Goal: Information Seeking & Learning: Understand process/instructions

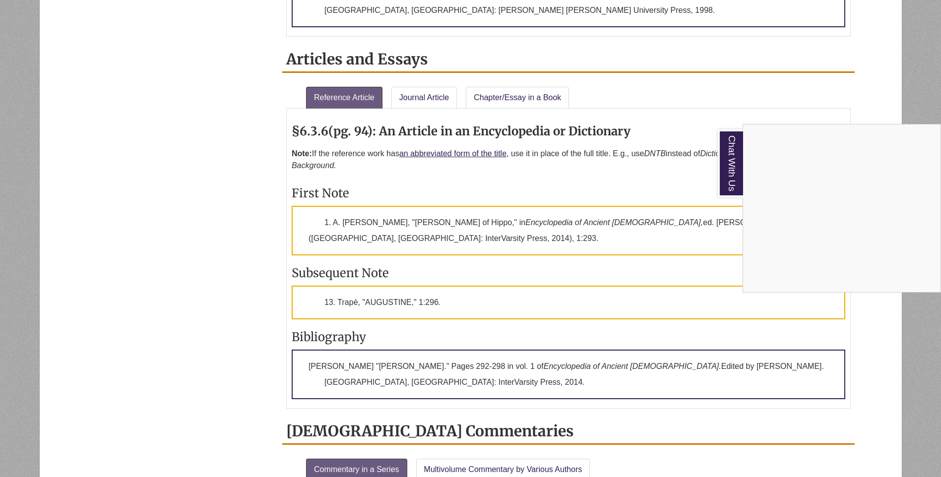
scroll to position [993, 0]
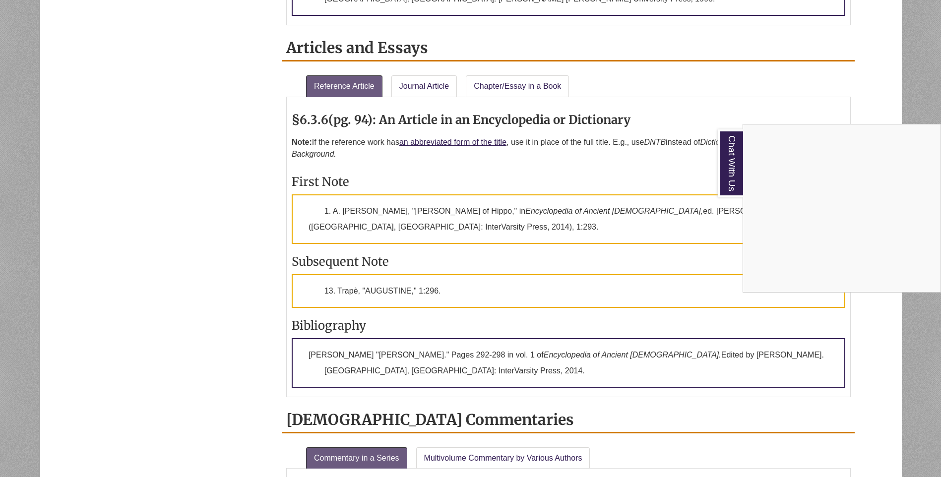
click at [422, 68] on div "Chat With Us" at bounding box center [470, 238] width 941 height 477
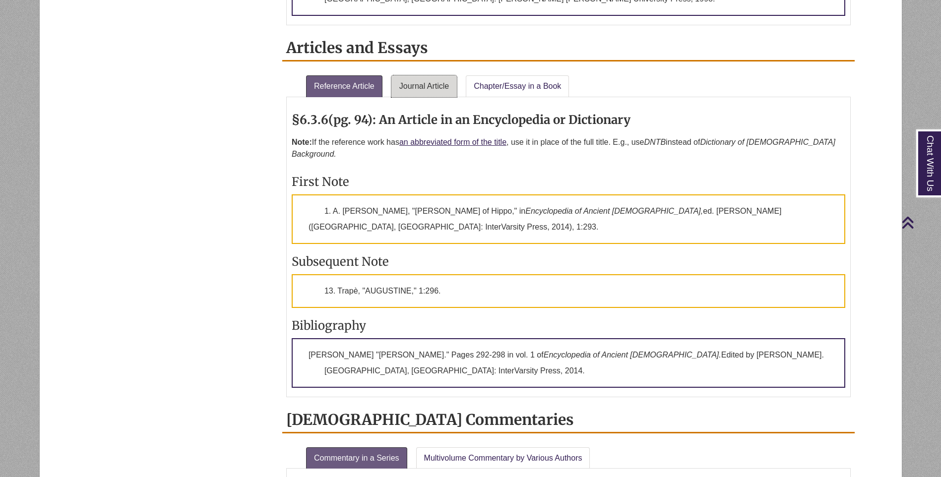
click at [422, 75] on link "Journal Article" at bounding box center [425, 86] width 66 height 22
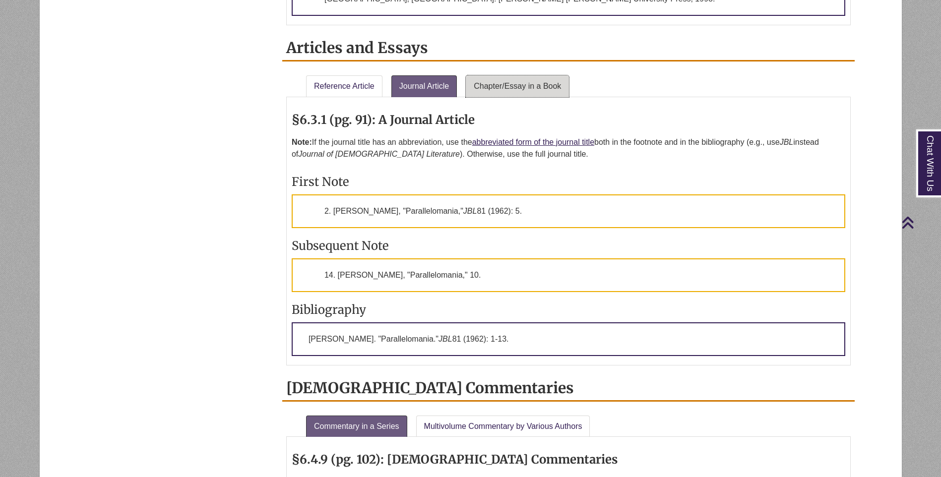
click at [505, 75] on link "Chapter/Essay in a Book" at bounding box center [517, 86] width 103 height 22
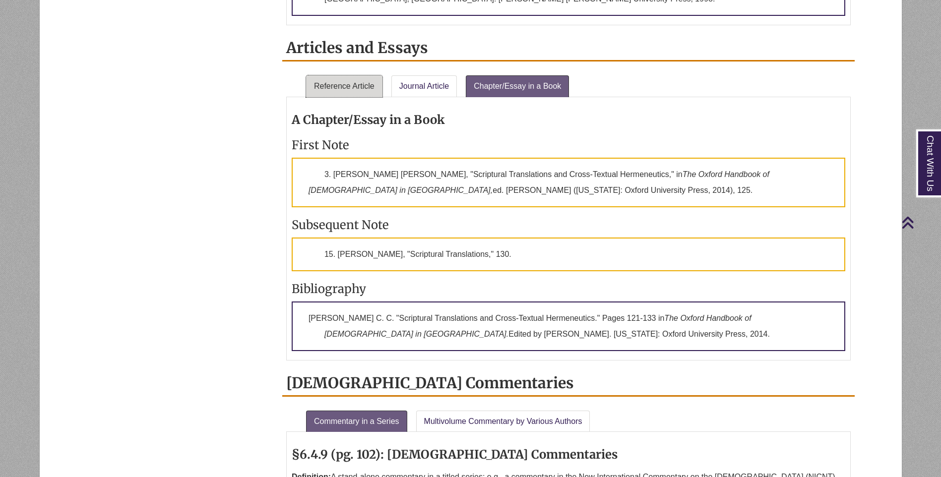
click at [358, 75] on link "Reference Article" at bounding box center [344, 86] width 76 height 22
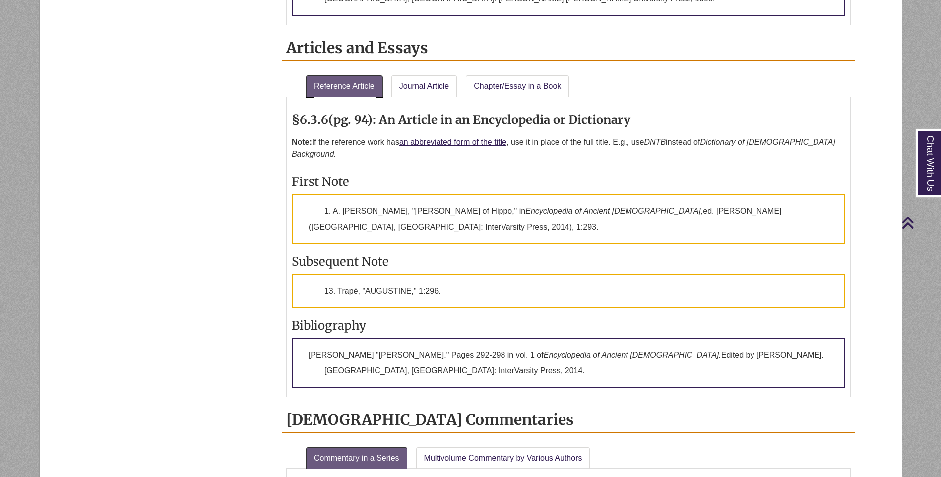
click at [358, 75] on link "Reference Article" at bounding box center [344, 86] width 76 height 22
click at [261, 153] on div "About General Issues In-Text [DEMOGRAPHIC_DATA] References Footnotes & Bibliogr…" at bounding box center [470, 386] width 783 height 2210
drag, startPoint x: 261, startPoint y: 153, endPoint x: 197, endPoint y: 168, distance: 65.7
click at [197, 168] on div "About General Issues In-Text [DEMOGRAPHIC_DATA] References Footnotes & Bibliogr…" at bounding box center [470, 386] width 783 height 2210
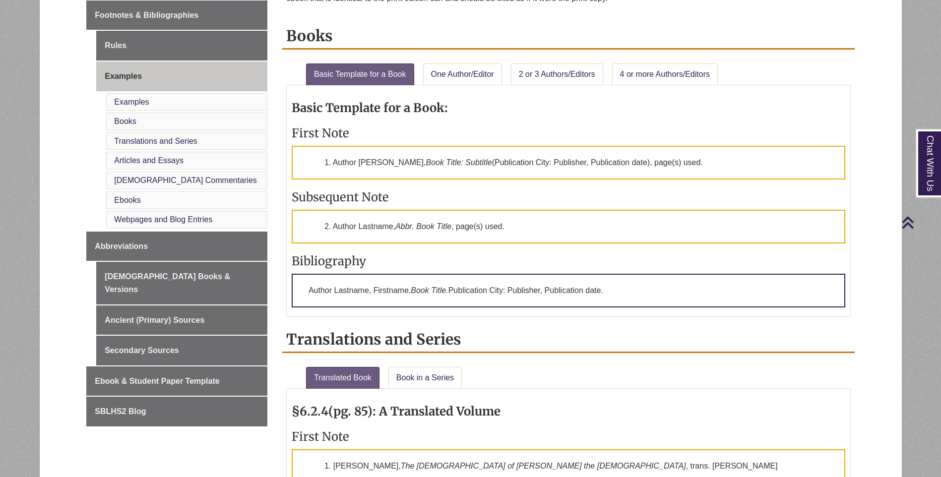
scroll to position [347, 0]
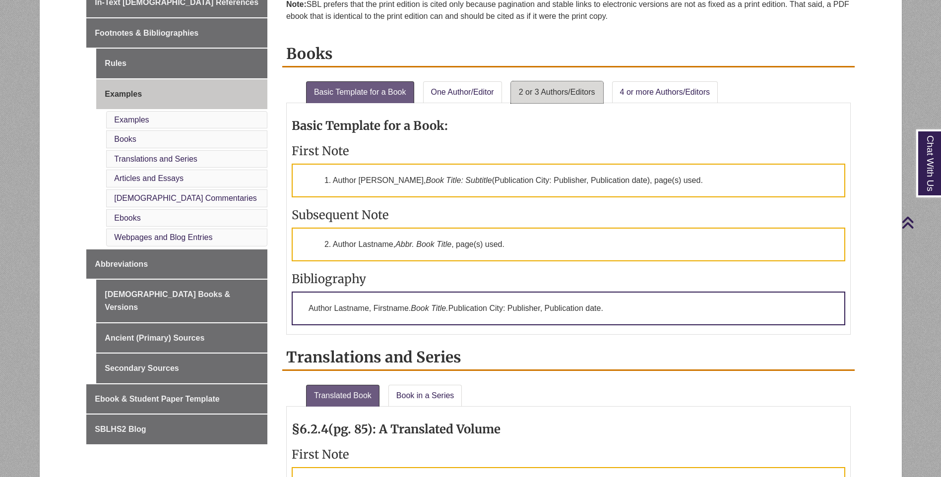
click at [555, 94] on link "2 or 3 Authors/Editors" at bounding box center [557, 92] width 92 height 22
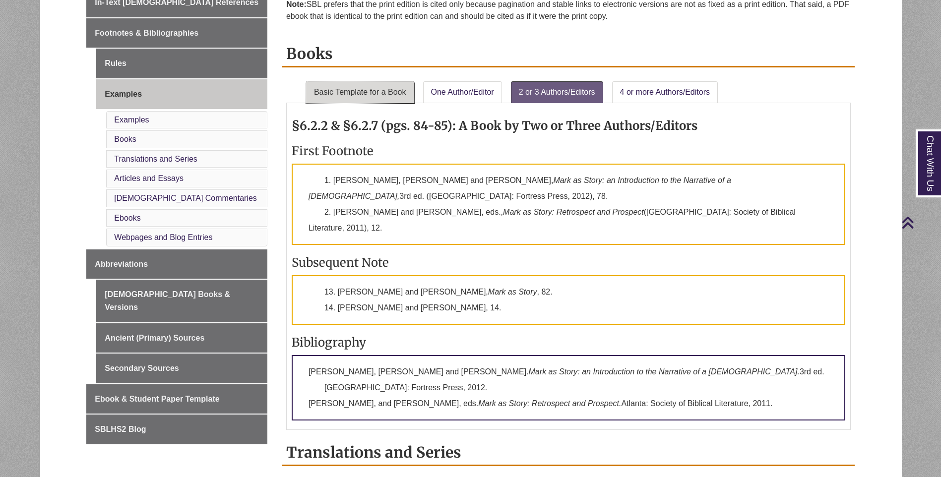
click at [380, 90] on link "Basic Template for a Book" at bounding box center [360, 92] width 108 height 22
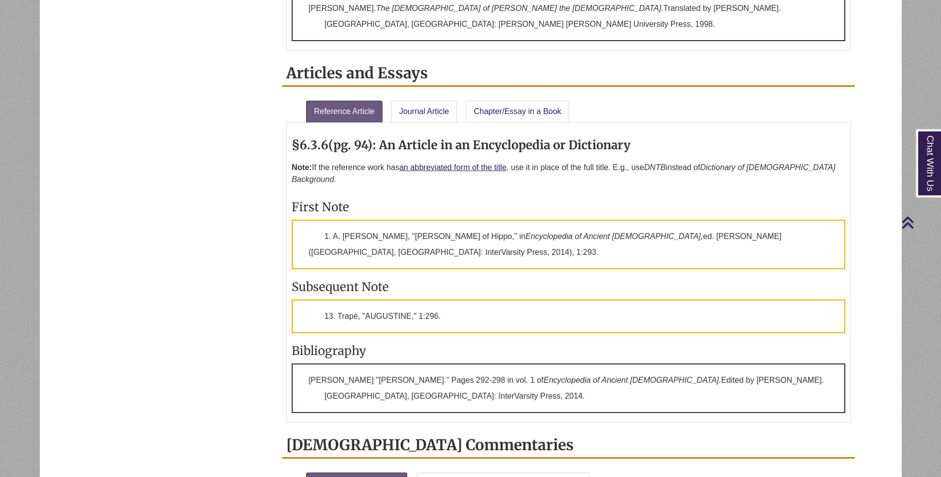
scroll to position [993, 0]
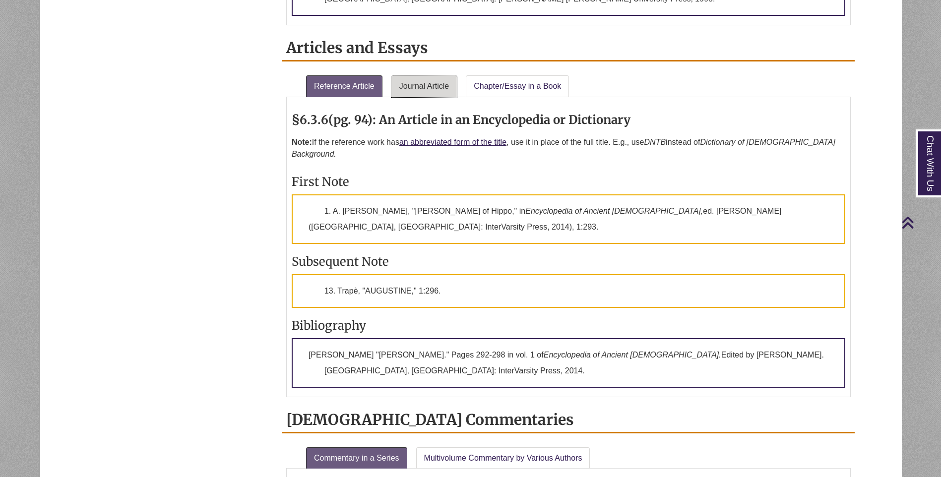
click at [426, 76] on link "Journal Article" at bounding box center [425, 86] width 66 height 22
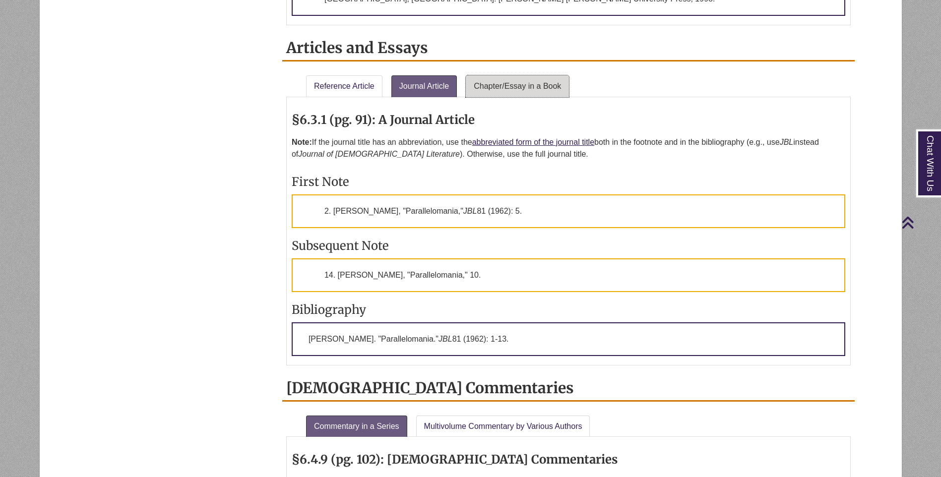
click at [538, 75] on link "Chapter/Essay in a Book" at bounding box center [517, 86] width 103 height 22
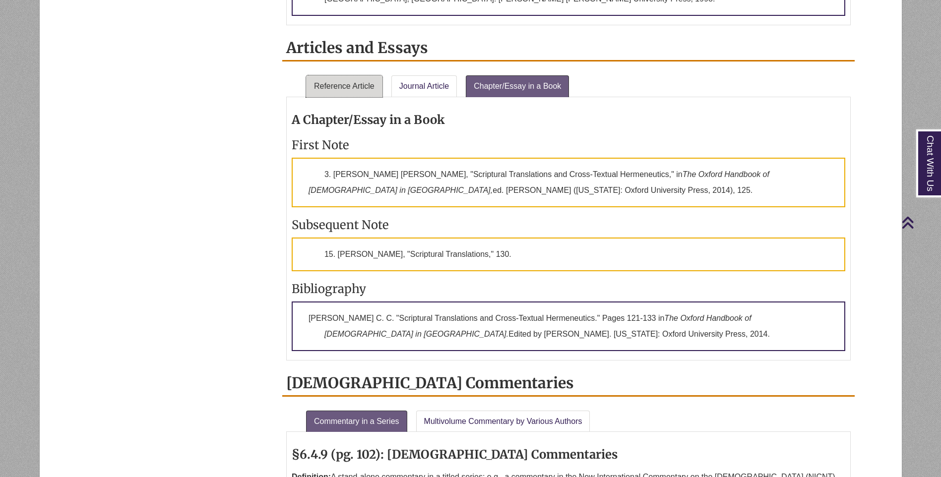
click at [332, 77] on link "Reference Article" at bounding box center [344, 86] width 76 height 22
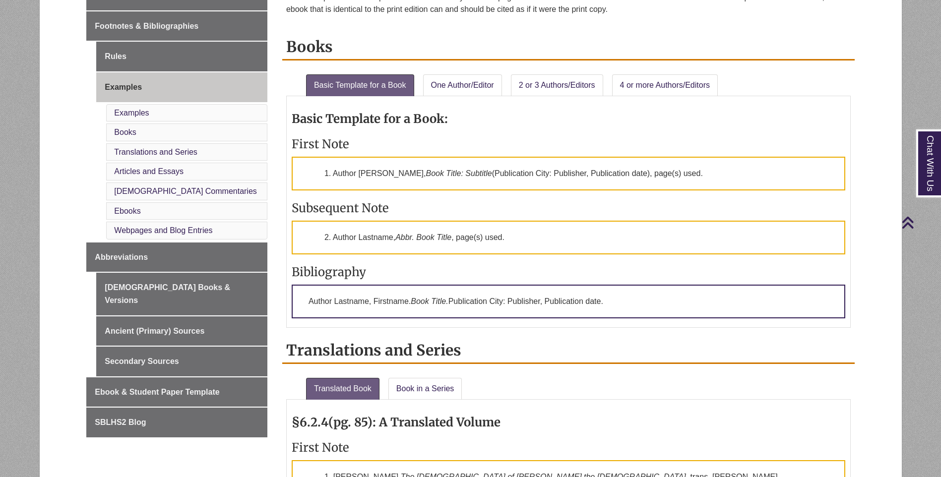
scroll to position [347, 0]
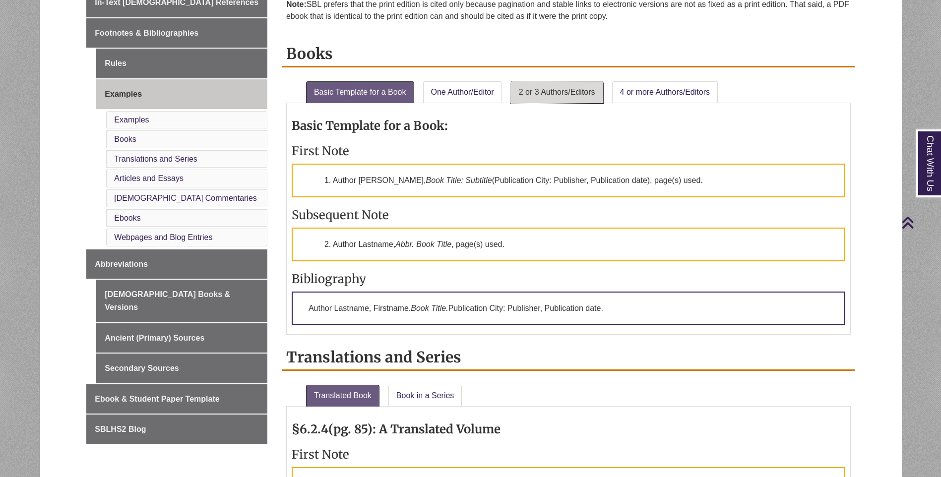
click at [547, 88] on link "2 or 3 Authors/Editors" at bounding box center [557, 92] width 92 height 22
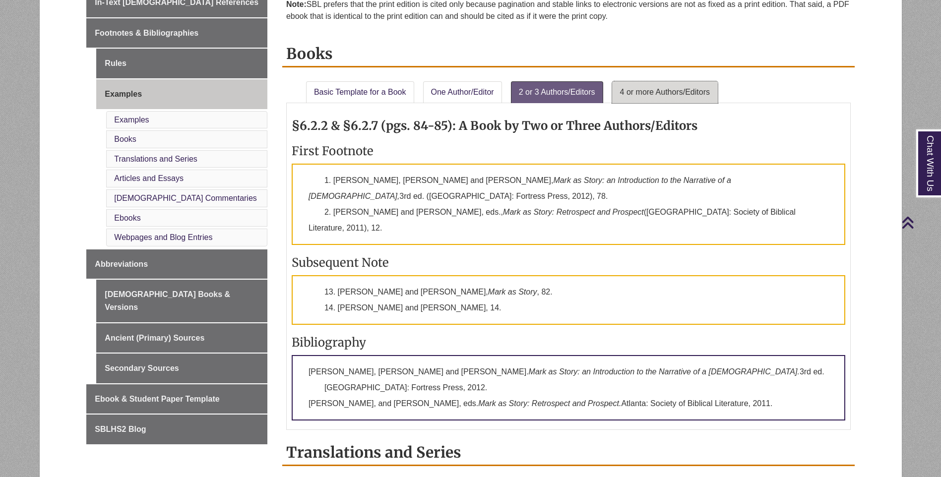
click at [665, 90] on link "4 or more Authors/Editors" at bounding box center [665, 92] width 106 height 22
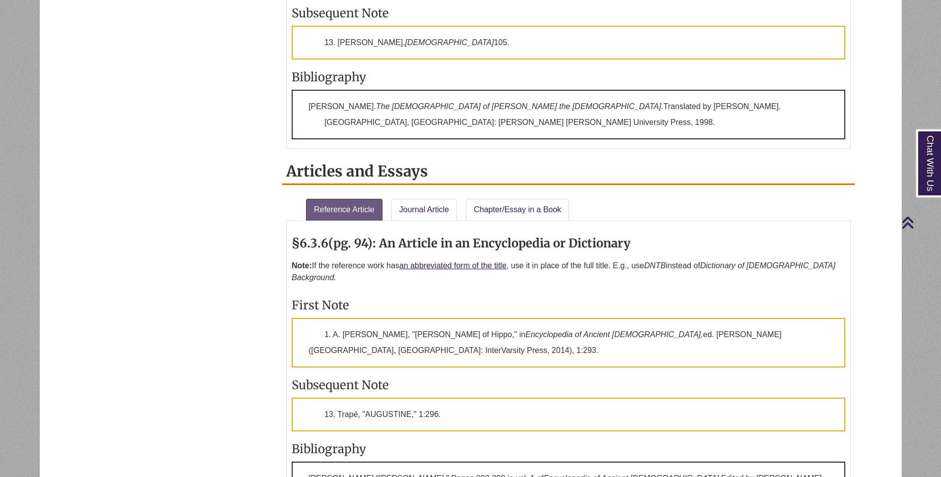
scroll to position [1042, 0]
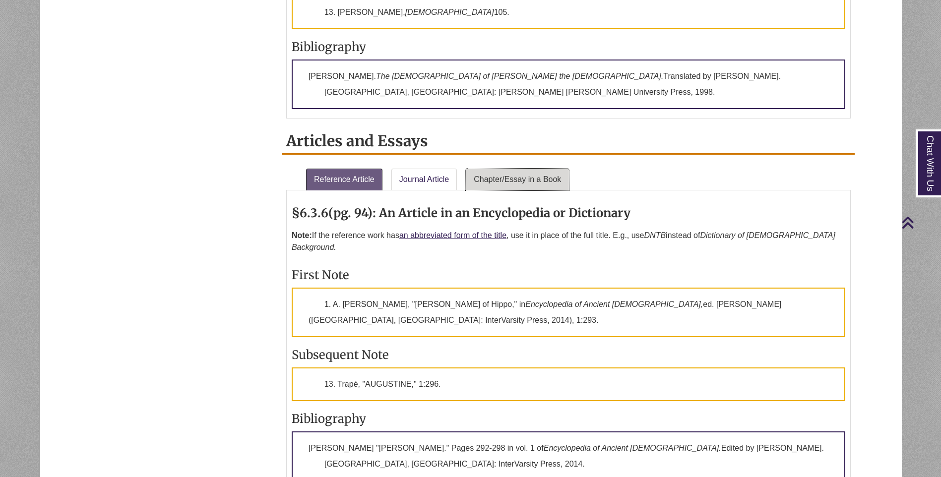
click at [518, 169] on link "Chapter/Essay in a Book" at bounding box center [517, 180] width 103 height 22
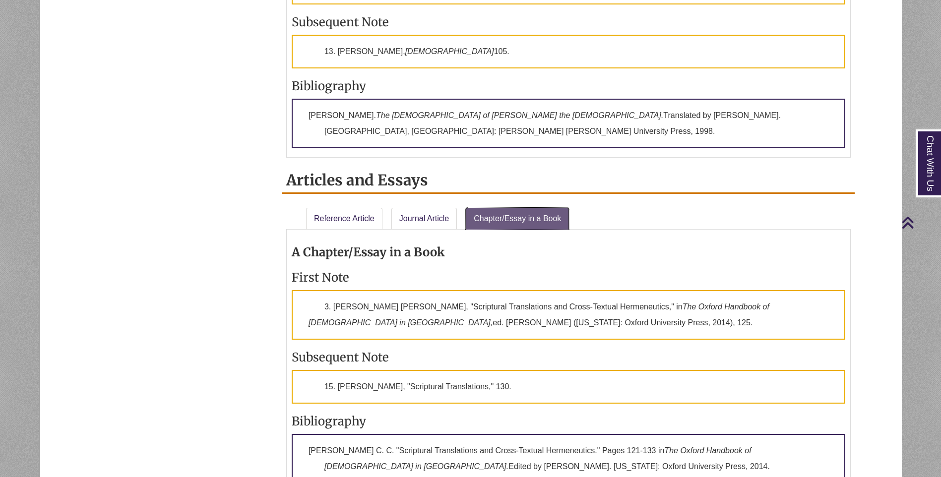
scroll to position [943, 0]
